Goal: Task Accomplishment & Management: Manage account settings

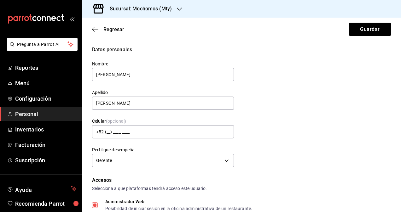
click at [93, 34] on div "Regresar Guardar" at bounding box center [241, 29] width 319 height 23
click at [95, 32] on icon "button" at bounding box center [95, 29] width 6 height 6
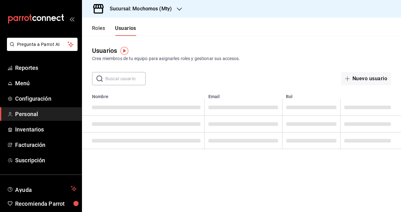
click at [122, 81] on input "text" at bounding box center [125, 78] width 40 height 13
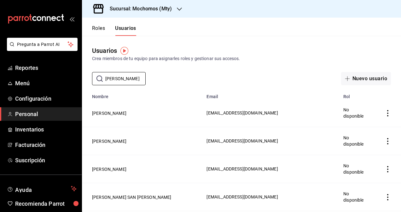
click at [181, 46] on div "Usuarios Crea miembros de tu equipo para asignarles roles y gestionar sus acces…" at bounding box center [241, 60] width 319 height 49
click at [126, 74] on input "[PERSON_NAME]" at bounding box center [125, 78] width 40 height 13
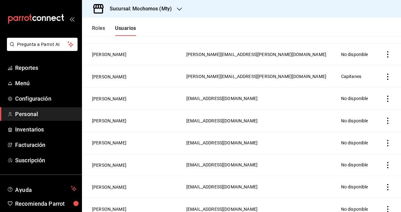
scroll to position [692, 0]
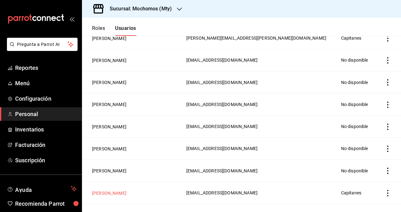
type input "[PERSON_NAME]"
click at [105, 190] on button "[PERSON_NAME]" at bounding box center [109, 193] width 34 height 6
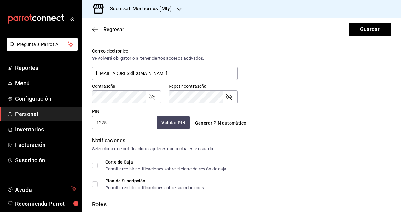
scroll to position [246, 0]
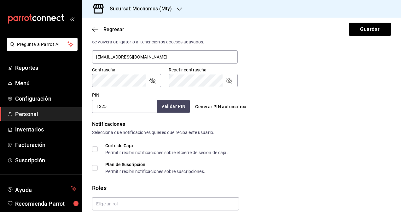
click at [124, 103] on input "1225" at bounding box center [124, 106] width 65 height 13
type input "1"
type input "1991"
click at [363, 33] on button "Guardar" at bounding box center [370, 29] width 42 height 13
